Goal: Task Accomplishment & Management: Manage account settings

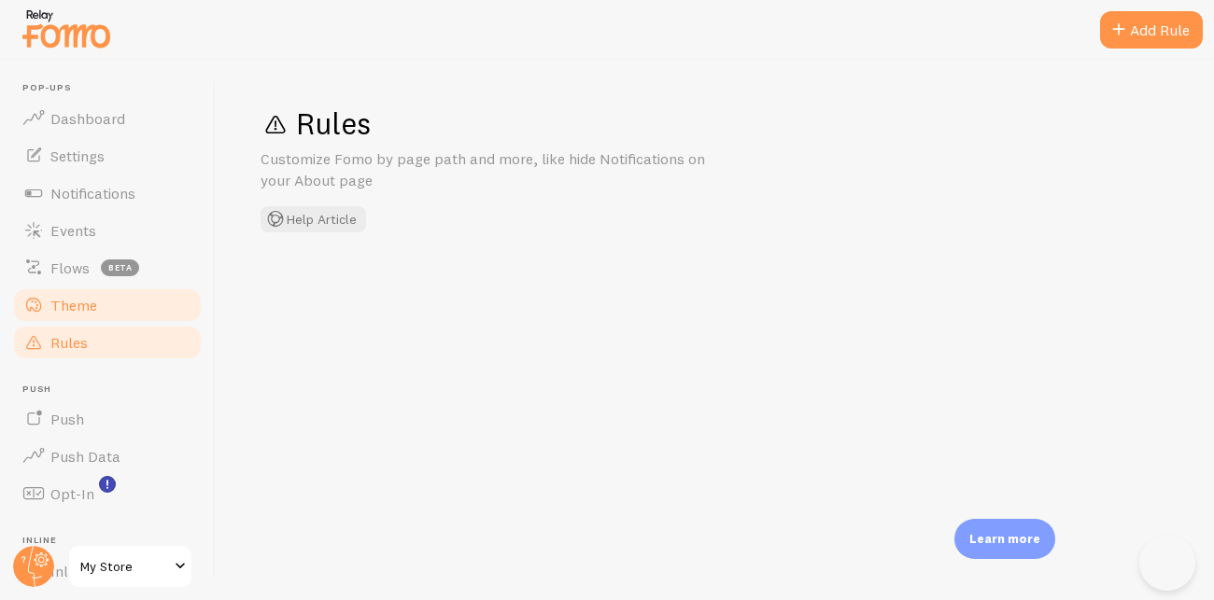
click at [113, 287] on link "Theme" at bounding box center [107, 305] width 192 height 37
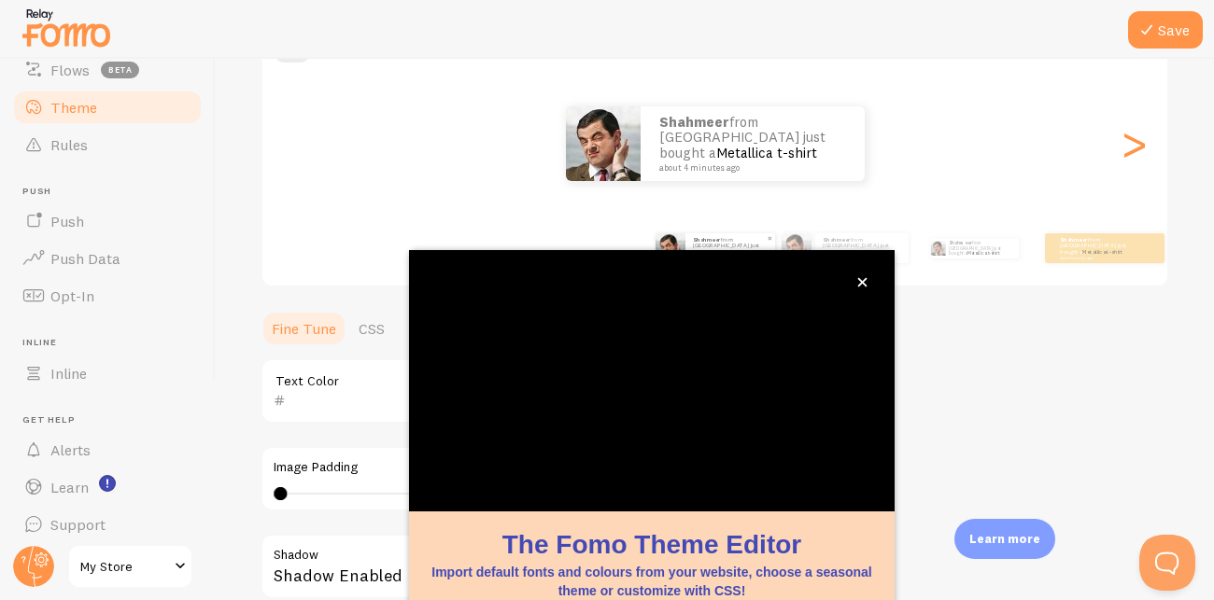
scroll to position [201, 0]
click at [863, 283] on icon "close," at bounding box center [862, 282] width 10 height 10
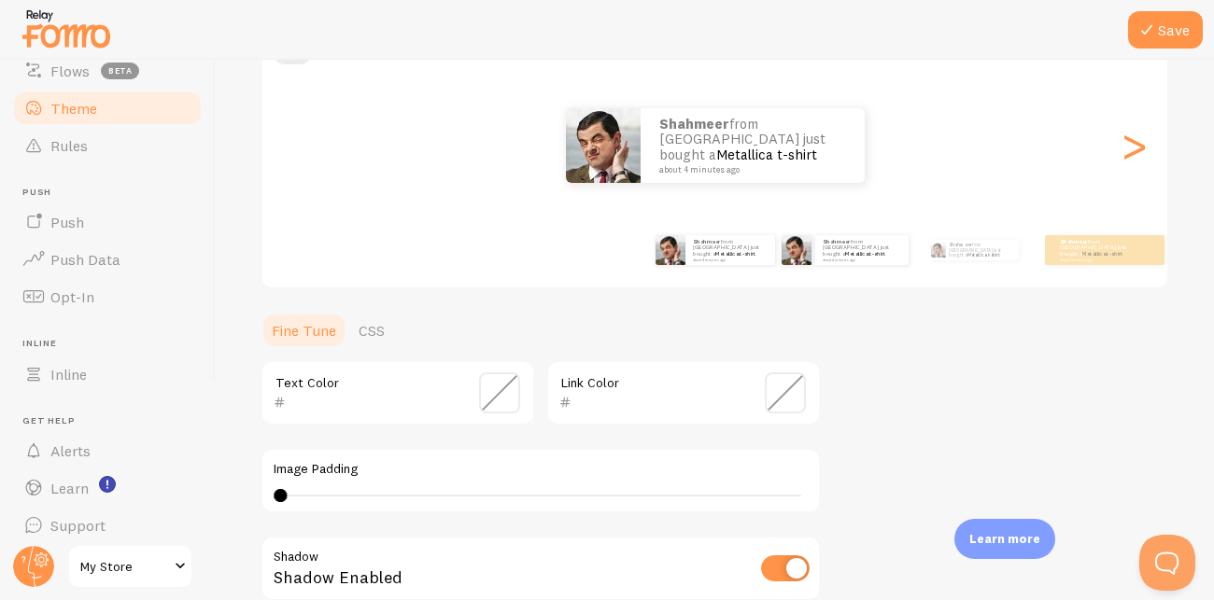
scroll to position [0, 0]
click at [804, 260] on img at bounding box center [796, 250] width 30 height 30
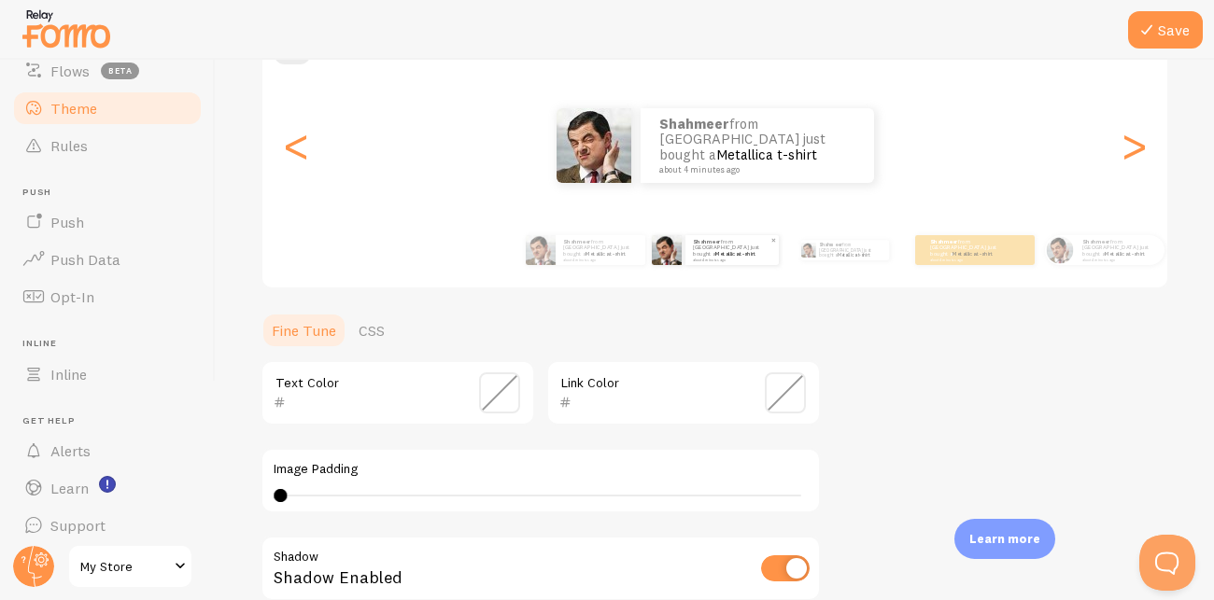
click at [755, 253] on link "Metallica t-shirt" at bounding box center [735, 253] width 40 height 7
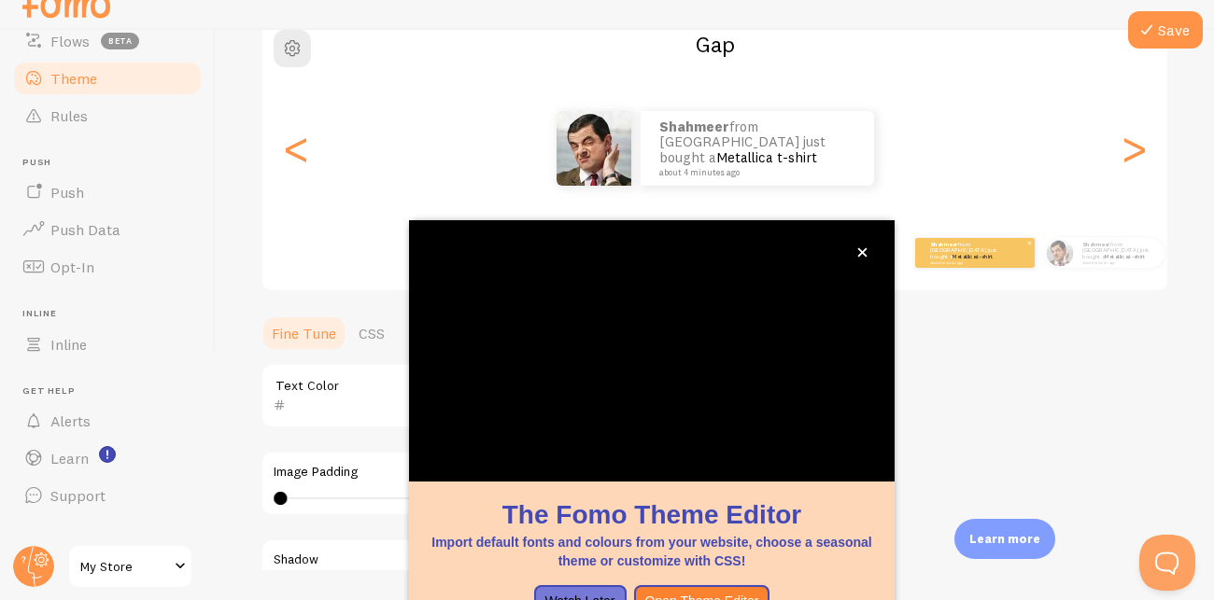
scroll to position [201, 0]
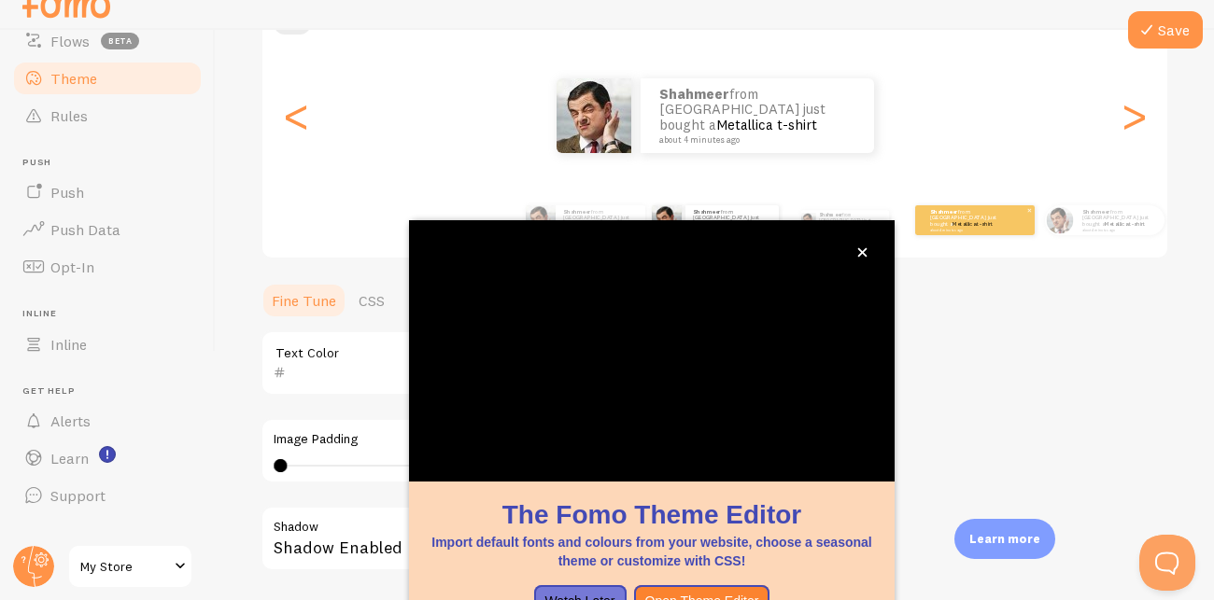
click at [959, 228] on small "about 4 minutes ago" at bounding box center [966, 230] width 73 height 4
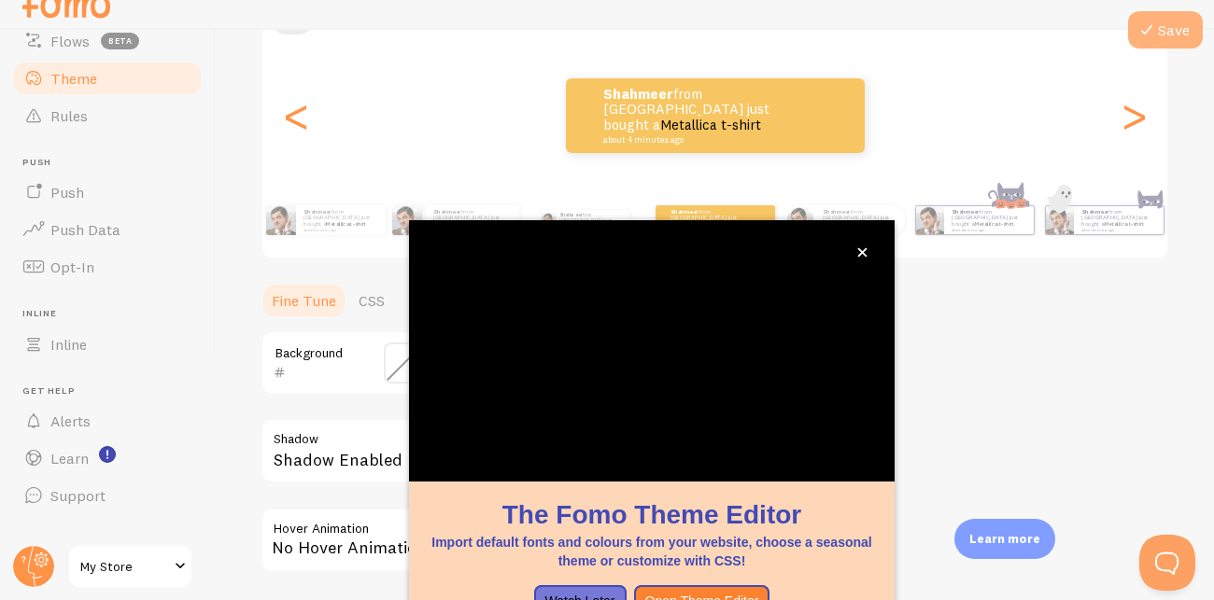
click at [1159, 31] on button "Save" at bounding box center [1165, 29] width 75 height 37
click at [864, 247] on icon "close," at bounding box center [862, 252] width 10 height 10
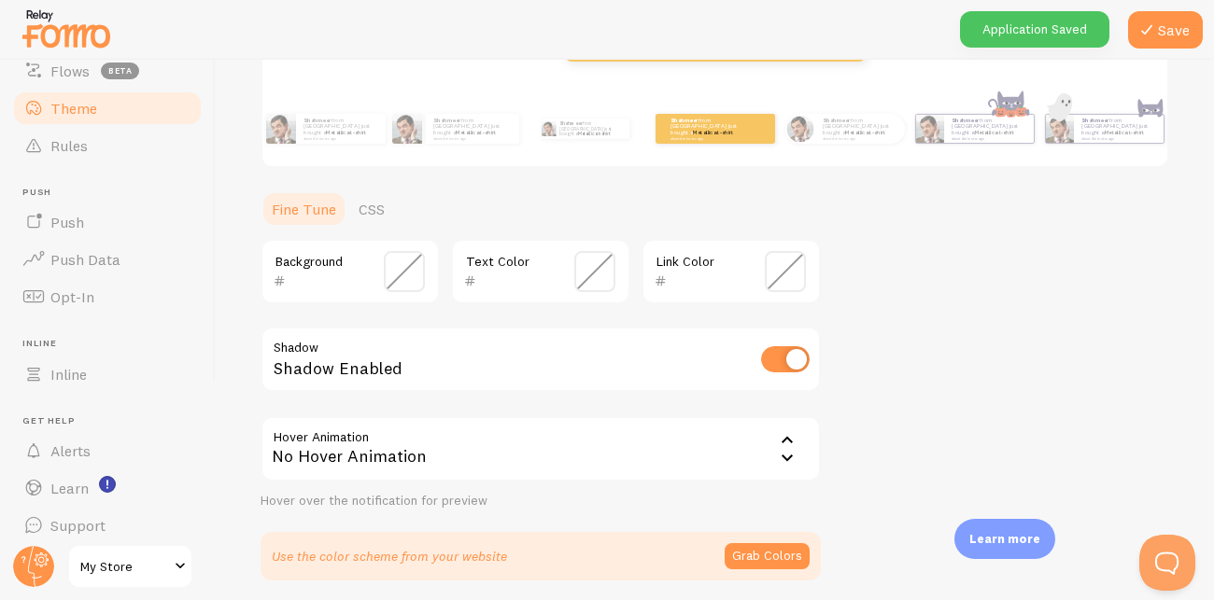
scroll to position [390, 0]
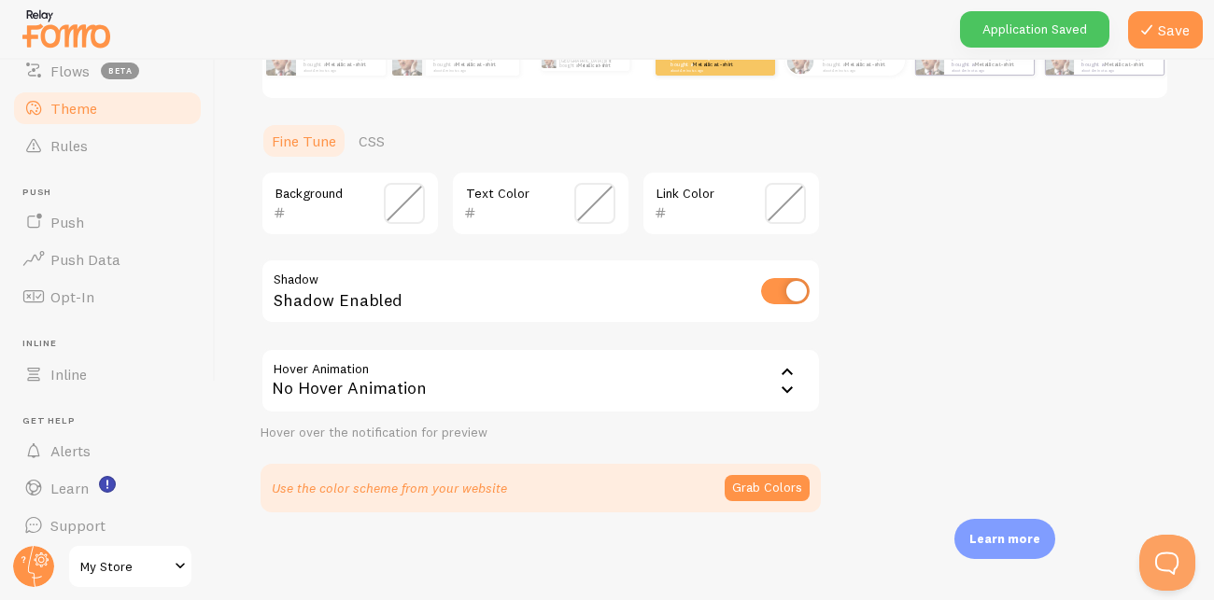
click at [786, 372] on icon at bounding box center [787, 372] width 22 height 22
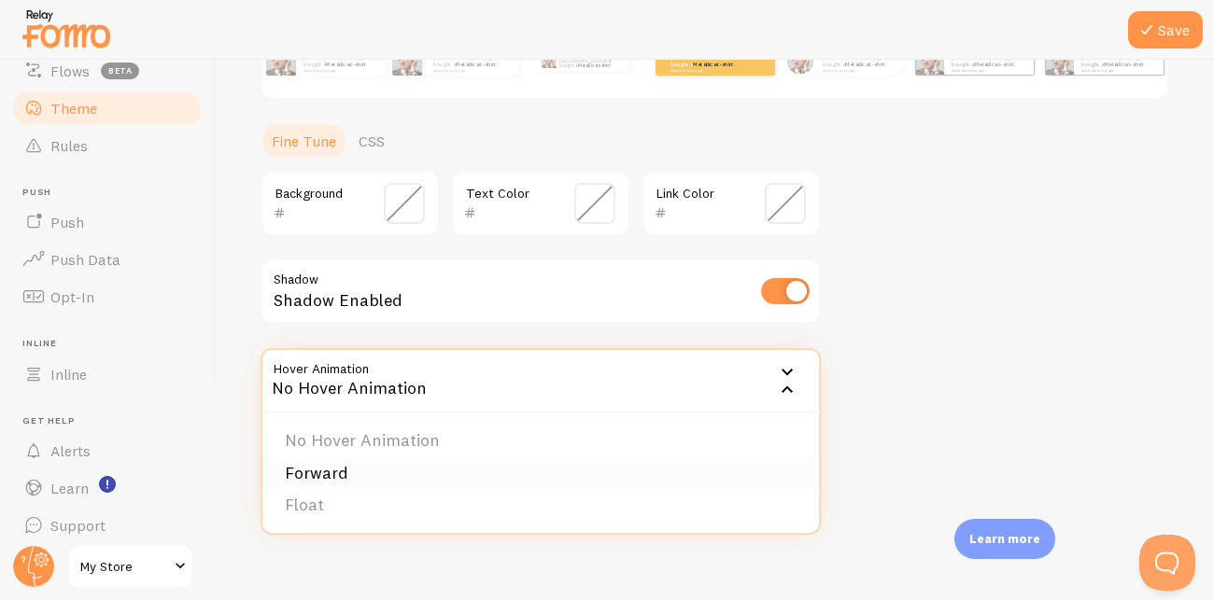
click at [662, 465] on li "Forward" at bounding box center [540, 473] width 556 height 33
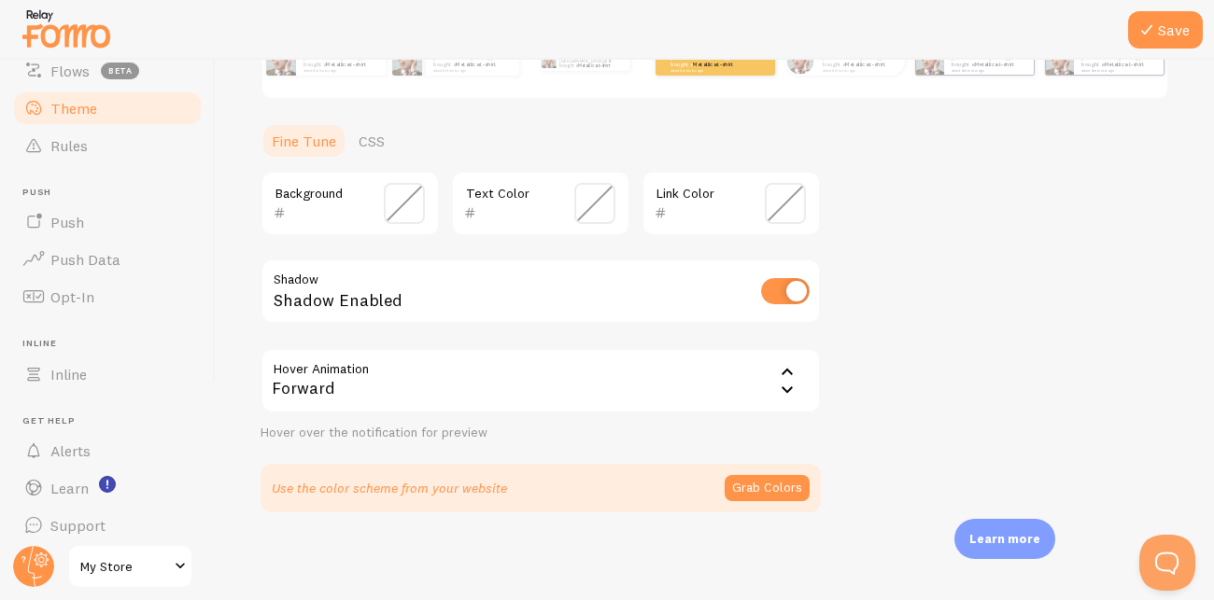
click at [708, 398] on div "Forward" at bounding box center [540, 380] width 560 height 65
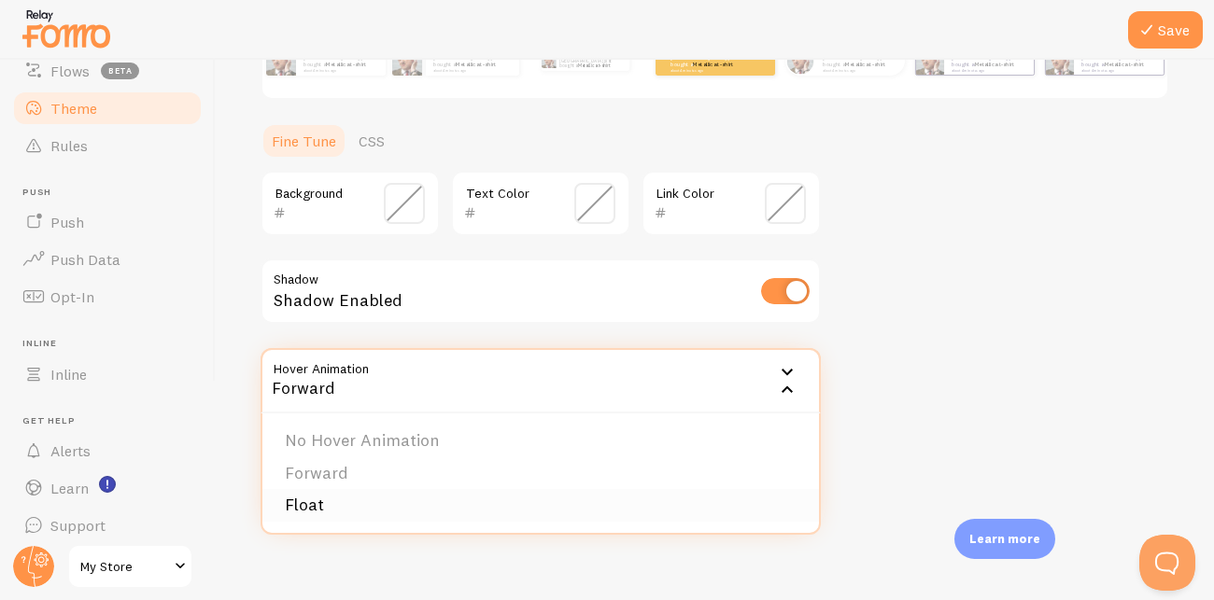
click at [653, 507] on li "Float" at bounding box center [540, 505] width 556 height 33
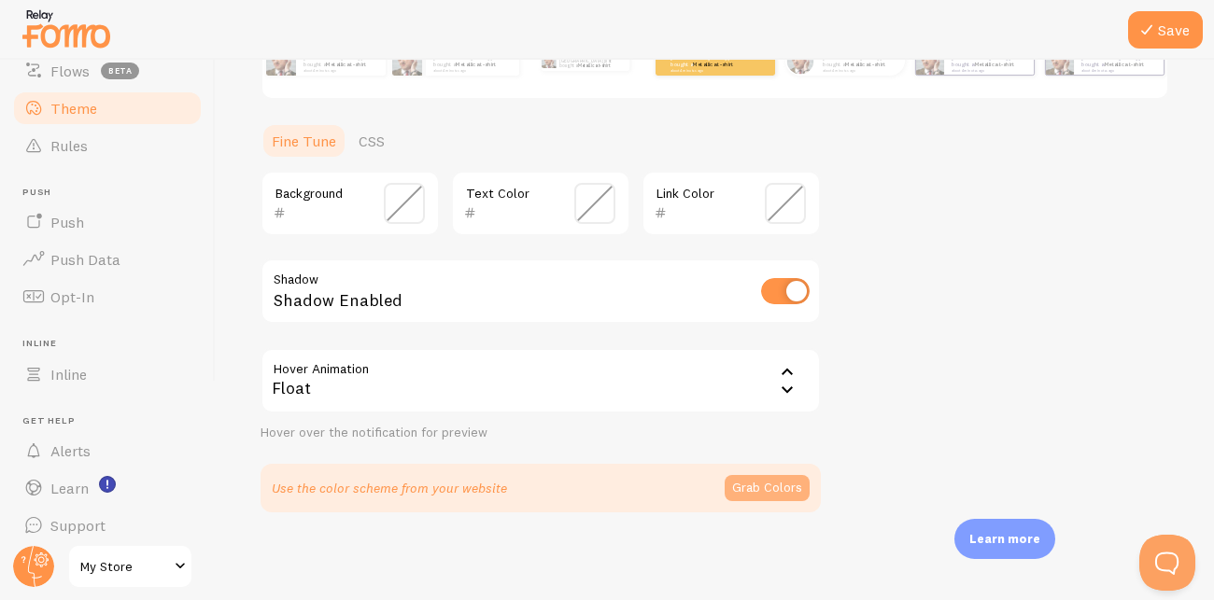
click at [746, 485] on button "Grab Colors" at bounding box center [766, 488] width 85 height 26
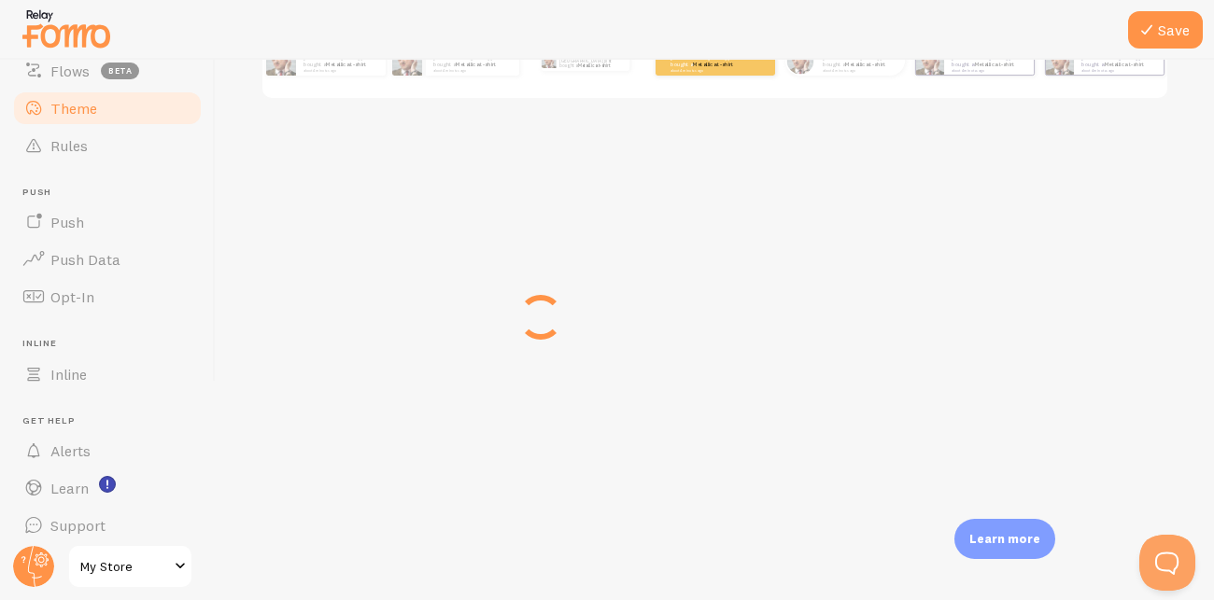
scroll to position [383, 0]
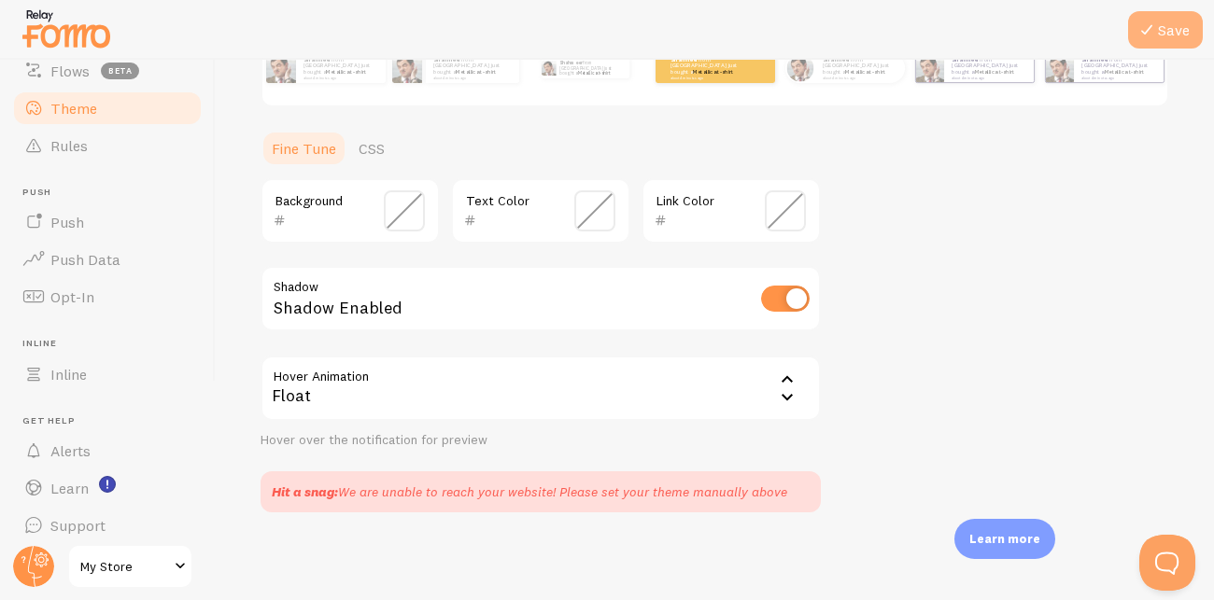
click at [1170, 39] on button "Save" at bounding box center [1165, 29] width 75 height 37
click at [1156, 27] on icon at bounding box center [1146, 30] width 22 height 22
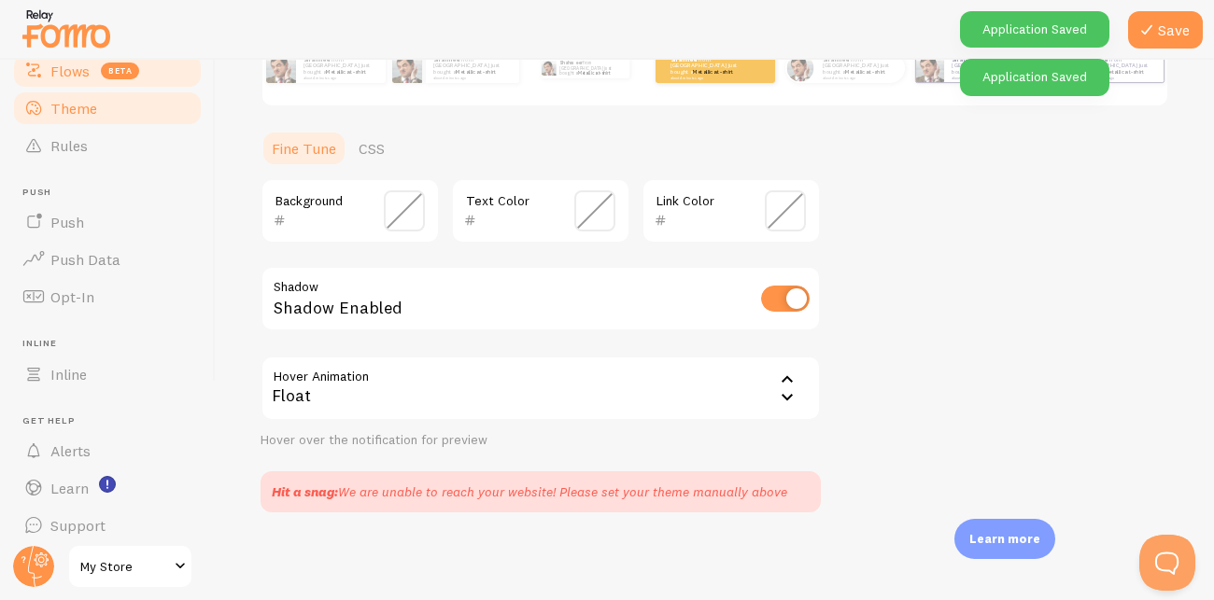
click at [132, 78] on link "Flows beta" at bounding box center [107, 70] width 192 height 37
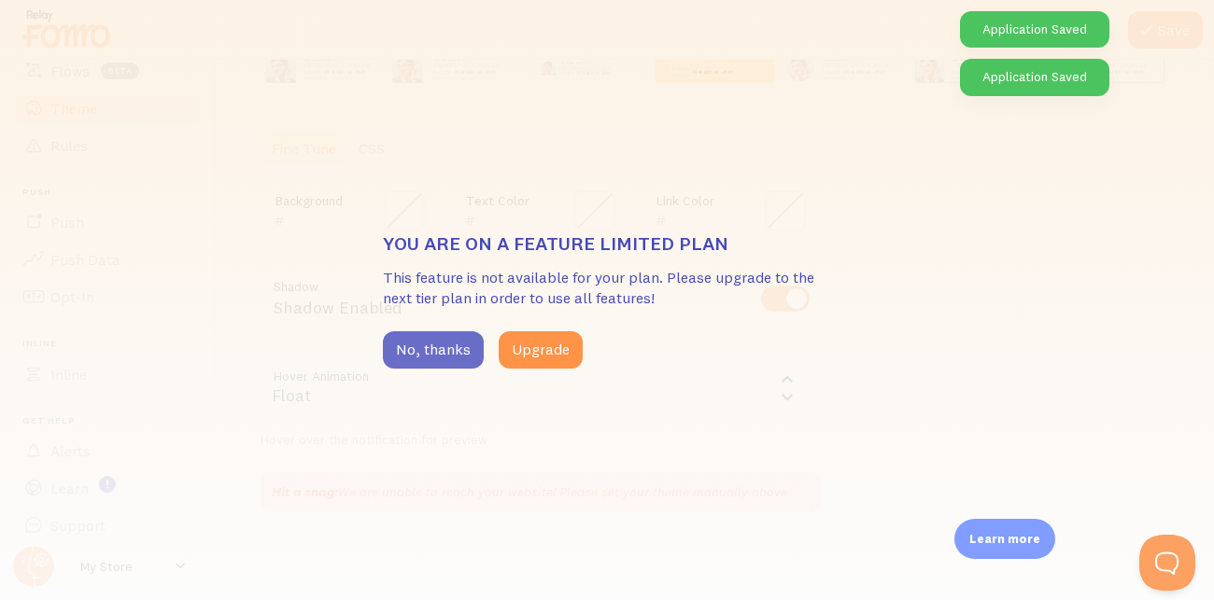
click at [420, 363] on button "No, thanks" at bounding box center [433, 349] width 101 height 37
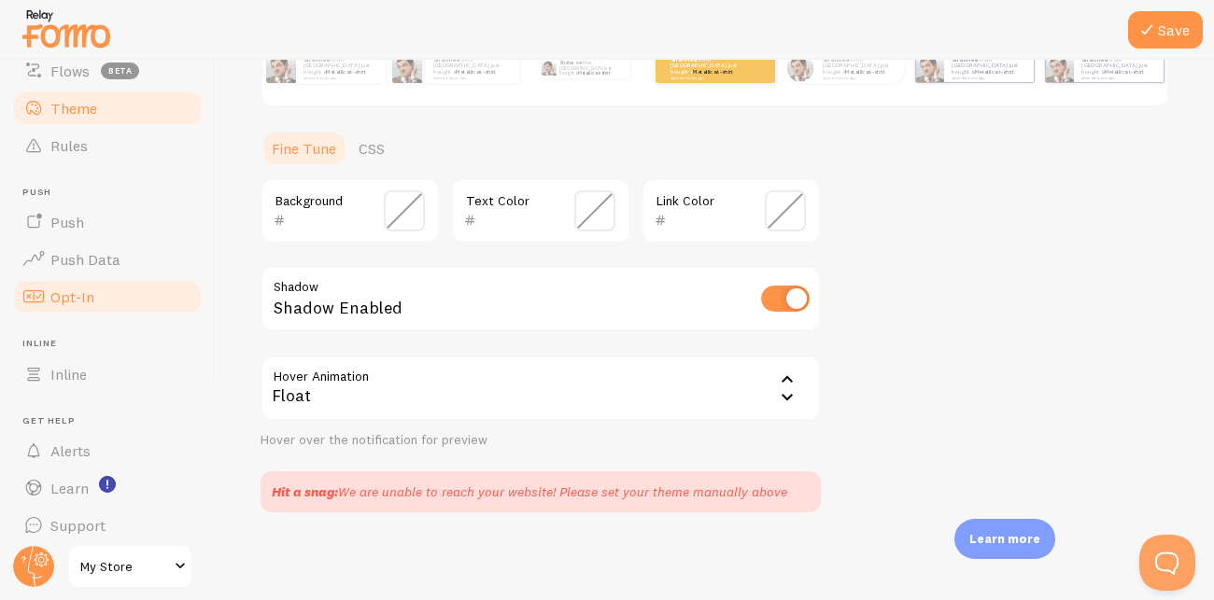
click at [110, 303] on link "Opt-In" at bounding box center [107, 296] width 192 height 37
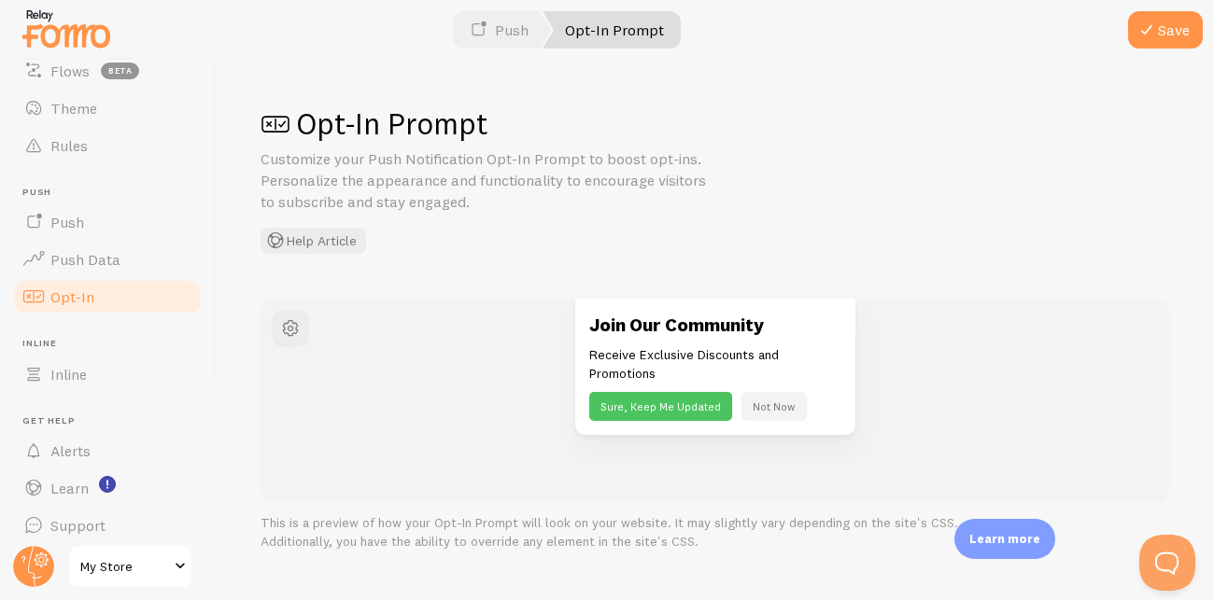
click at [693, 404] on button "Sure, Keep Me Updated" at bounding box center [660, 406] width 143 height 29
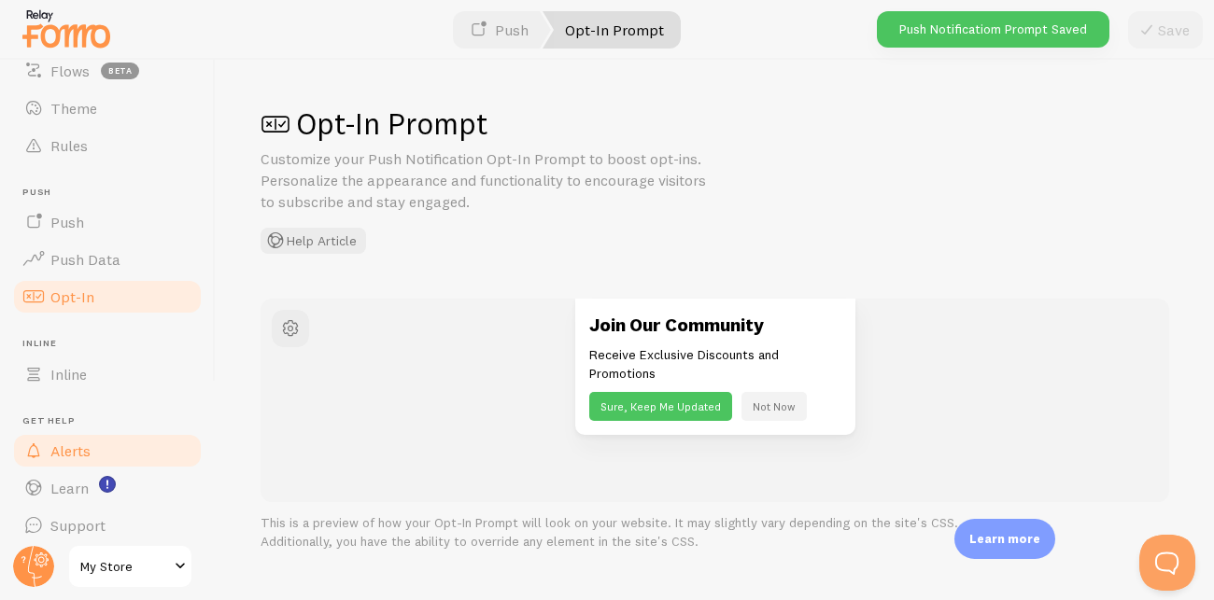
click at [118, 443] on link "Alerts" at bounding box center [107, 450] width 192 height 37
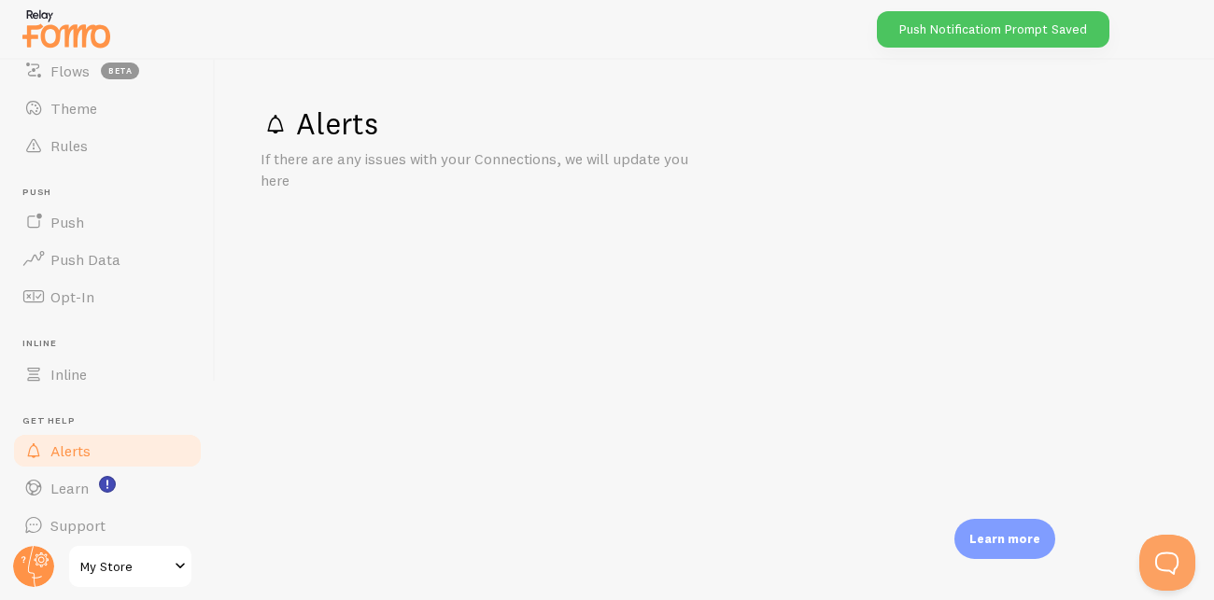
scroll to position [206, 0]
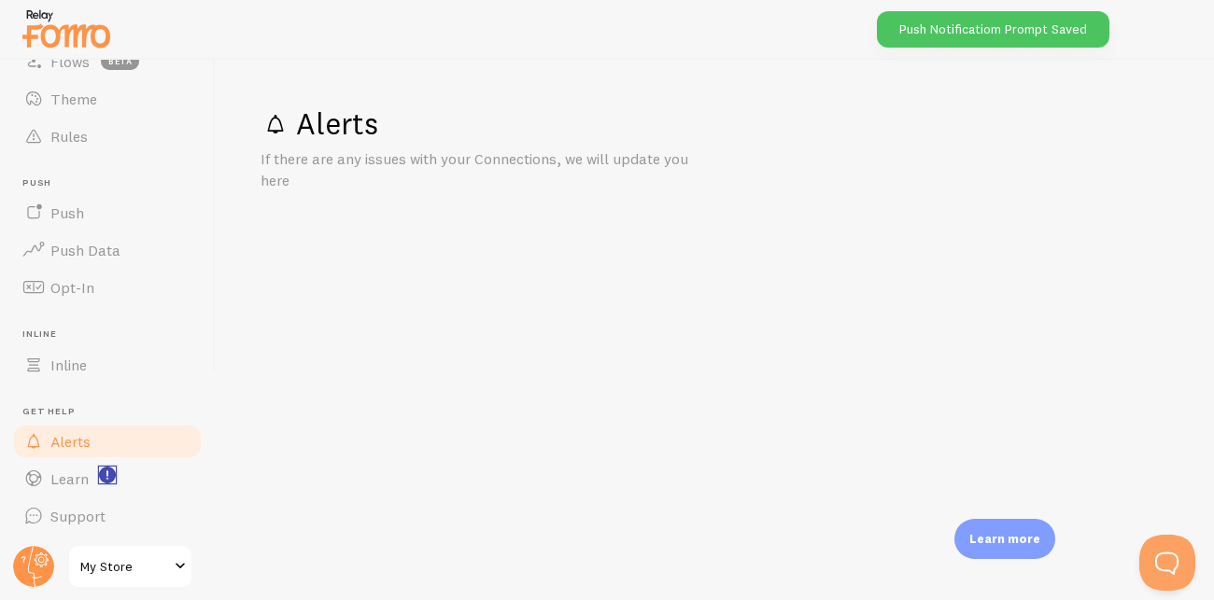
click at [112, 479] on rect "<p>Watch New Feature Tutorials!</p>" at bounding box center [108, 476] width 16 height 16
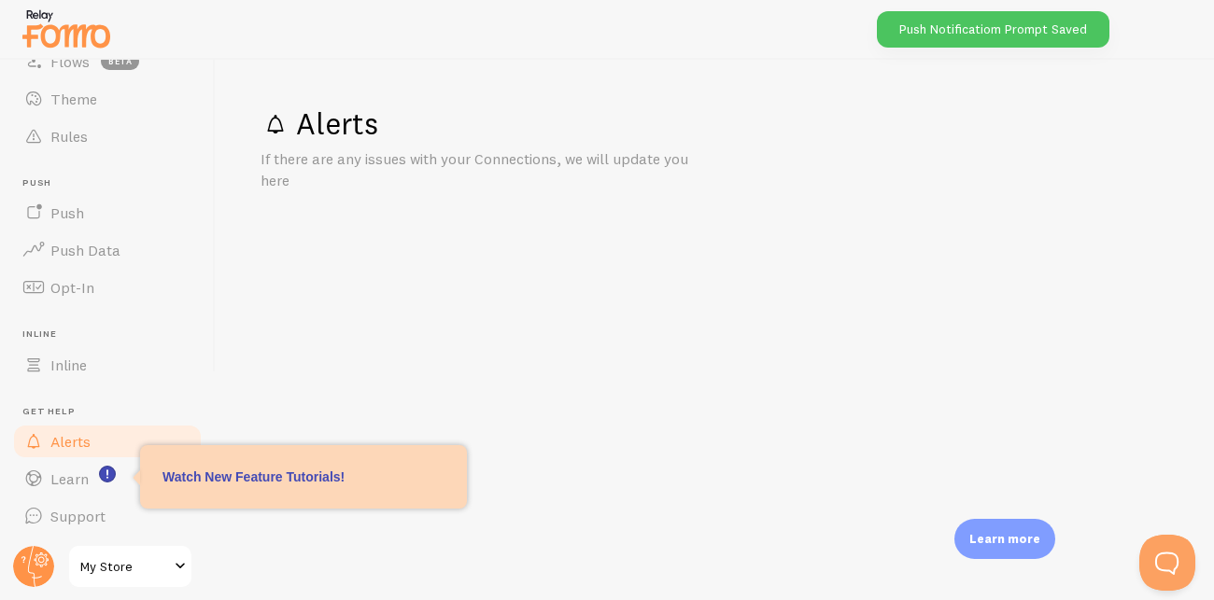
click at [132, 577] on span "My Store" at bounding box center [124, 566] width 89 height 22
